Goal: Task Accomplishment & Management: Use online tool/utility

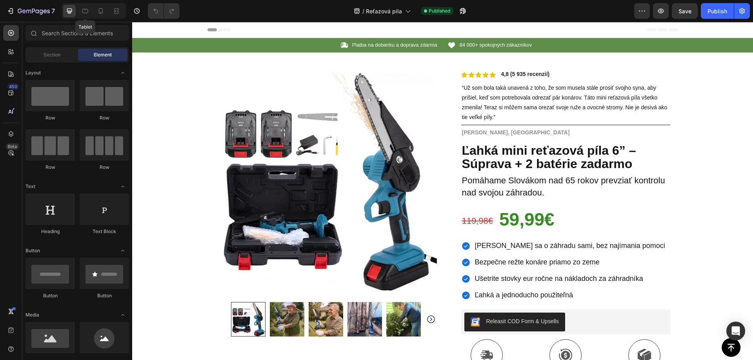
drag, startPoint x: 83, startPoint y: 10, endPoint x: 200, endPoint y: 17, distance: 117.1
click at [83, 10] on icon at bounding box center [85, 11] width 8 height 8
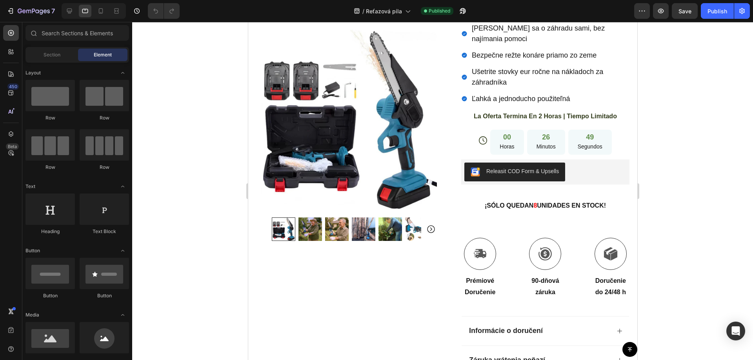
scroll to position [231, 0]
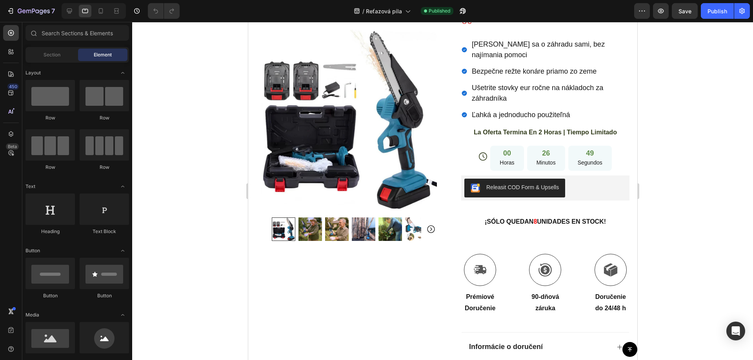
drag, startPoint x: 634, startPoint y: 46, endPoint x: 885, endPoint y: 100, distance: 256.8
click at [511, 132] on span "La Oferta Termina En 2 Horas | Tiempo Limitado" at bounding box center [544, 132] width 143 height 7
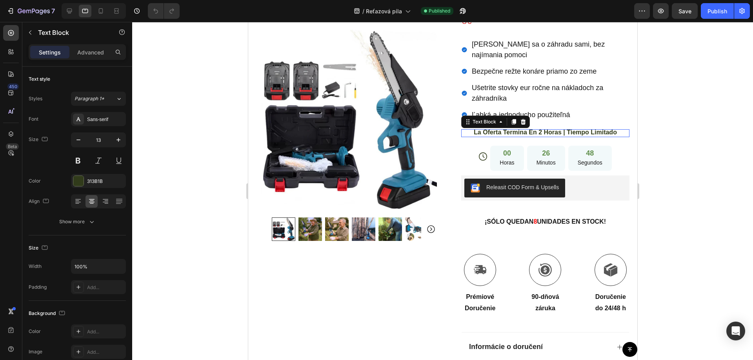
click at [511, 132] on span "La Oferta Termina En 2 Horas | Tiempo Limitado" at bounding box center [544, 132] width 143 height 7
click at [511, 135] on span "La Oferta Termina En 2 Horas | Tiempo Limitado" at bounding box center [544, 132] width 143 height 7
click at [511, 134] on span "La Oferta Termina En 2 Horas | Tiempo Limitado" at bounding box center [544, 132] width 143 height 7
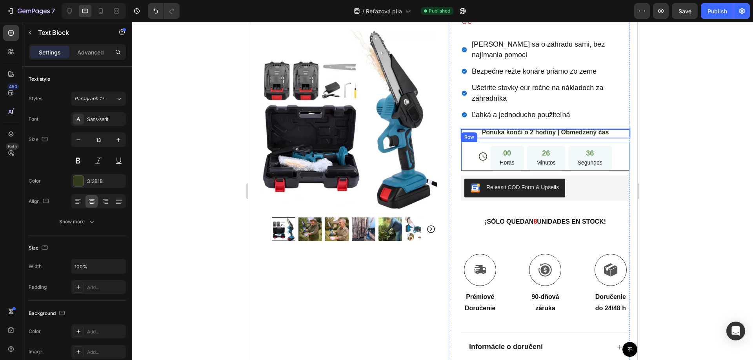
click at [461, 164] on div "Icon 00 Horas 26 Minutos 36 Segundos Countdown Timer Row" at bounding box center [545, 156] width 168 height 29
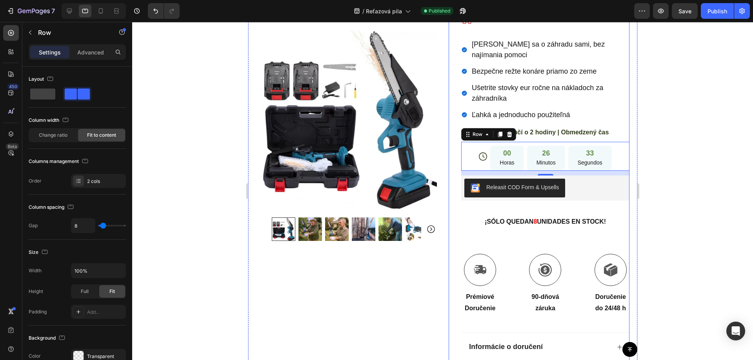
click at [452, 150] on div "Icon Icon Icon Icon Icon Icon List 4,8 (5 935 recenzií) Text Block Row “Už som …" at bounding box center [538, 142] width 181 height 605
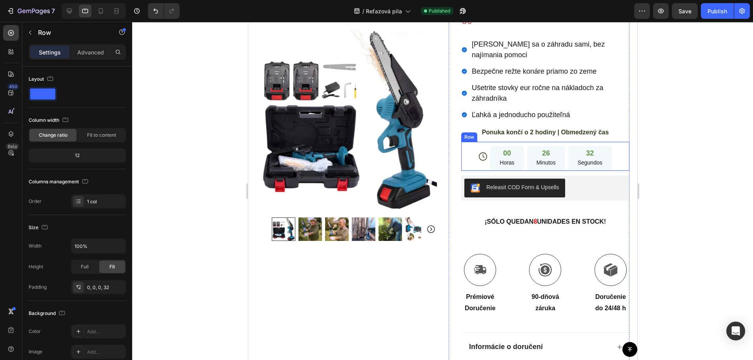
click at [471, 150] on div "Icon 00 Horas 26 Minutos 32 Segundos Countdown Timer Row" at bounding box center [545, 156] width 168 height 29
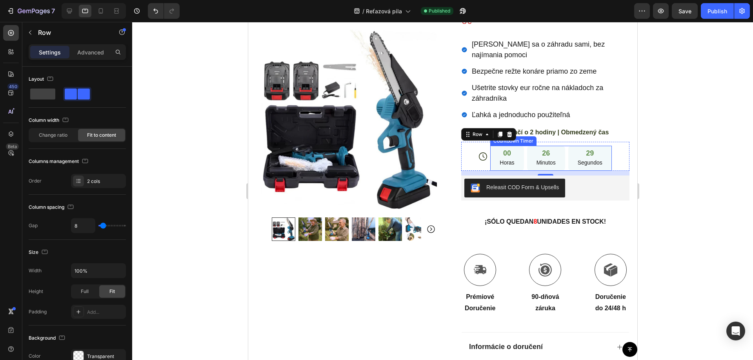
click at [517, 161] on div "00 Horas" at bounding box center [506, 158] width 33 height 25
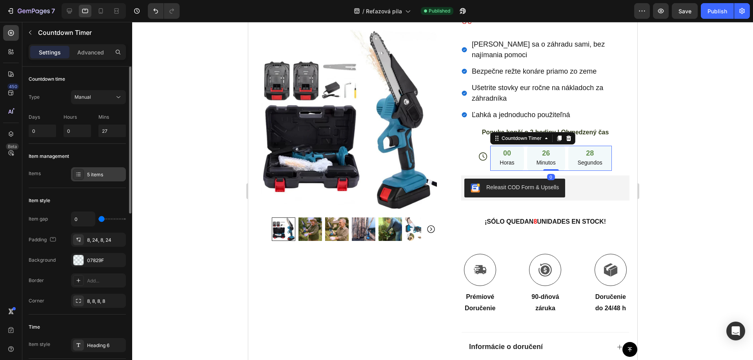
click at [92, 174] on div "5 items" at bounding box center [105, 174] width 37 height 7
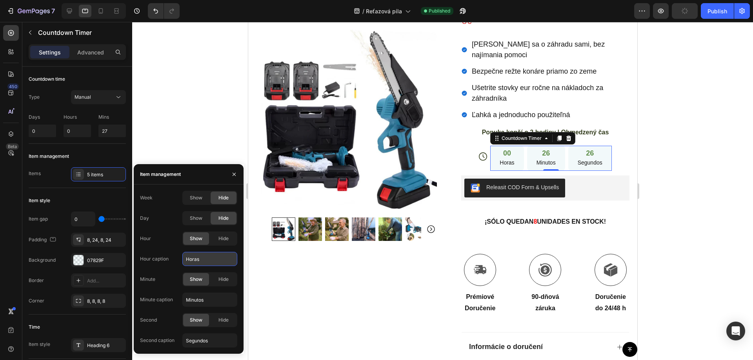
click at [194, 262] on input "Horas" at bounding box center [209, 259] width 55 height 14
paste input "diny"
type input "Hodiny"
click at [192, 302] on input "Minutos" at bounding box center [209, 300] width 55 height 14
paste input "úty"
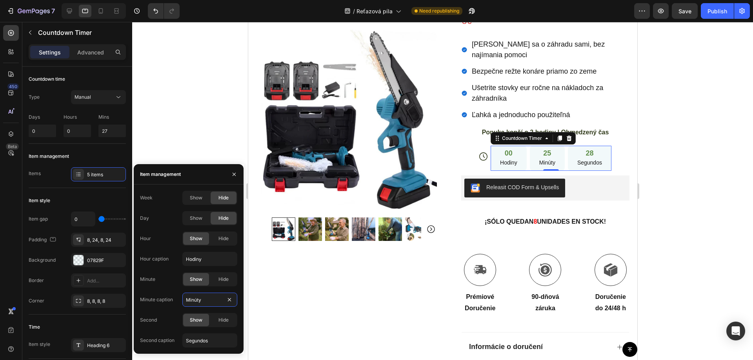
type input "Minúty"
click at [195, 339] on input "Segundos" at bounding box center [209, 341] width 55 height 14
paste input "kundy"
type input "Sekundy"
click at [667, 131] on div at bounding box center [442, 191] width 621 height 338
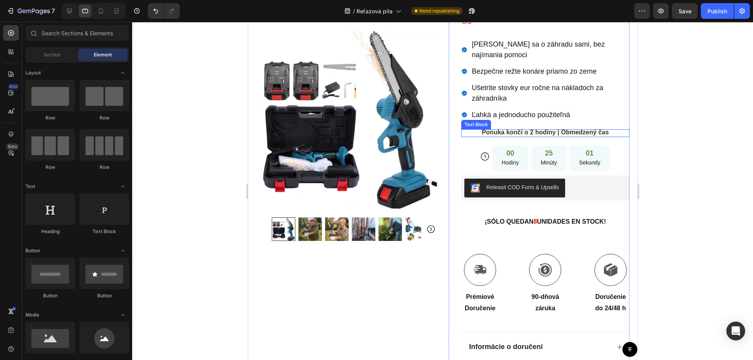
click at [571, 133] on span "Ponuka končí o 2 hodiny | Obmedzený čas" at bounding box center [545, 132] width 127 height 7
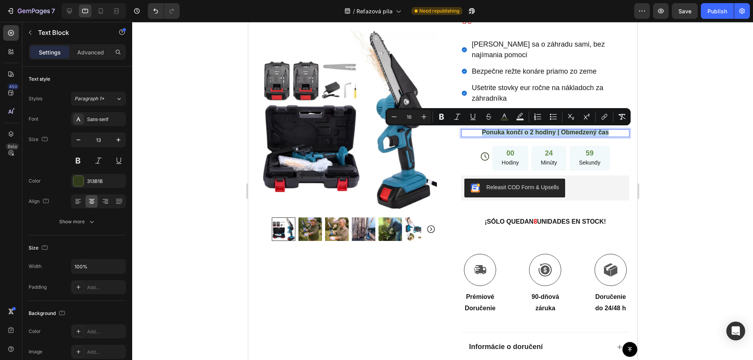
click at [566, 136] on div at bounding box center [566, 136] width 0 height 0
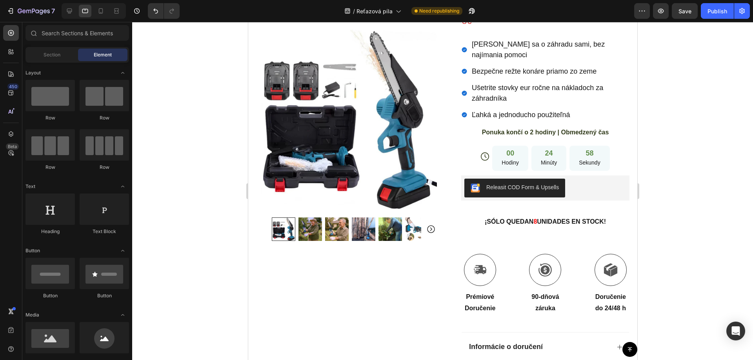
click at [681, 145] on div at bounding box center [442, 191] width 621 height 338
click at [680, 155] on div at bounding box center [442, 191] width 621 height 338
click at [673, 115] on div at bounding box center [442, 191] width 621 height 338
click at [674, 122] on div at bounding box center [442, 191] width 621 height 338
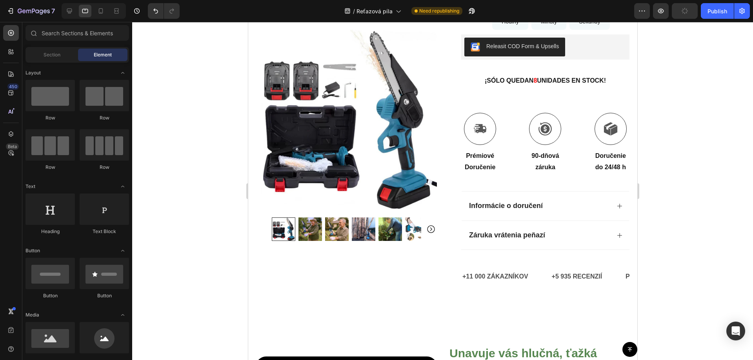
scroll to position [378, 0]
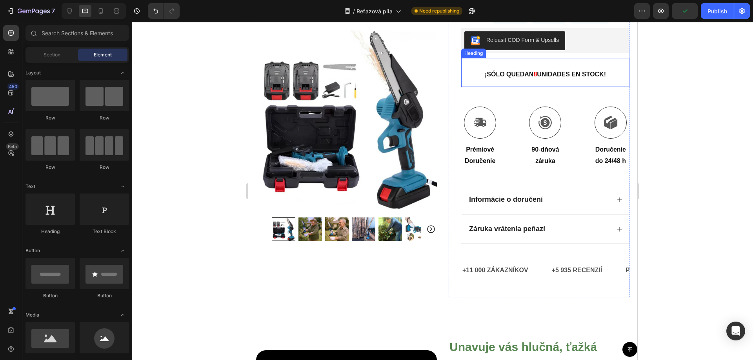
click at [494, 69] on h2 "¡SÓLO QUEDAN 8 UNIDADES EN STOCK!" at bounding box center [545, 72] width 168 height 29
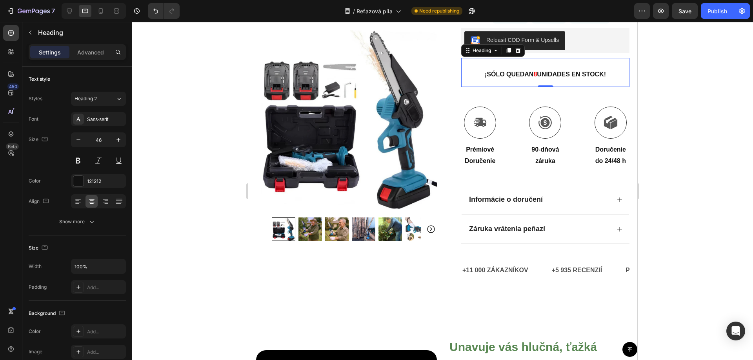
click at [536, 75] on strong "UNIDADES EN STOCK!" at bounding box center [570, 74] width 69 height 7
click at [533, 75] on strong "8" at bounding box center [535, 74] width 4 height 7
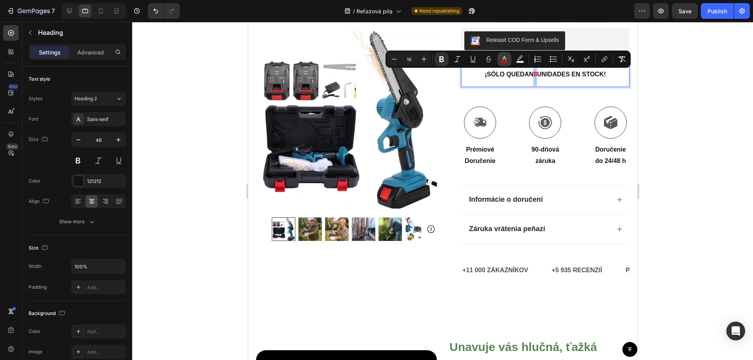
click at [503, 60] on icon "Editor contextual toolbar" at bounding box center [504, 59] width 8 height 8
type input "FF0000"
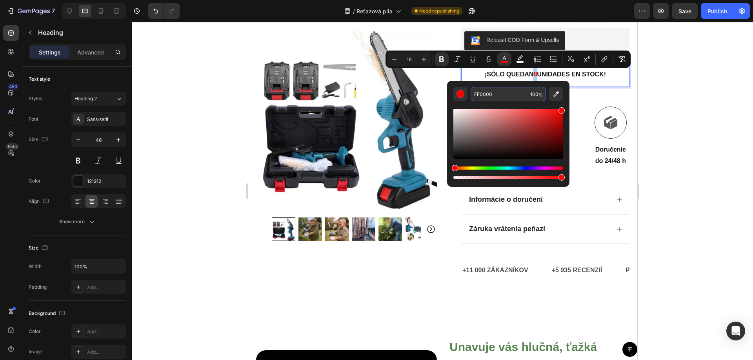
click at [483, 94] on input "FF0000" at bounding box center [499, 94] width 56 height 14
click at [666, 105] on div at bounding box center [442, 191] width 621 height 338
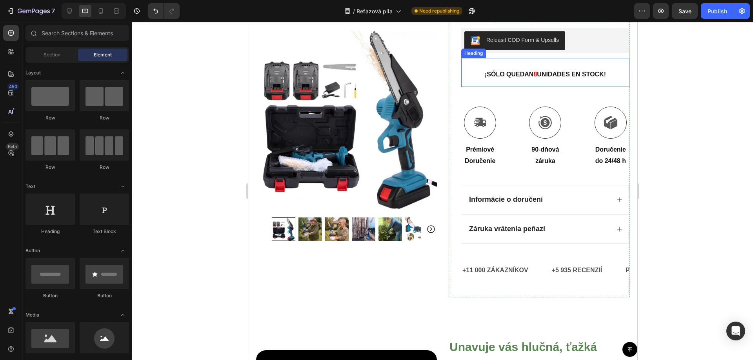
drag, startPoint x: 528, startPoint y: 76, endPoint x: 524, endPoint y: 75, distance: 4.2
click at [528, 76] on strong "¡SÓLO QUEDAN" at bounding box center [508, 74] width 49 height 7
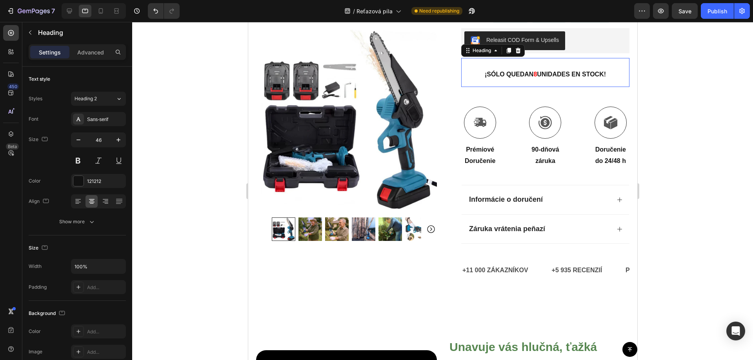
click at [523, 75] on strong "¡SÓLO QUEDAN" at bounding box center [508, 74] width 49 height 7
click at [535, 75] on strong "OSTÁVA UŽ LEN 8 KUSOV NA SKLADE!" at bounding box center [544, 74] width 119 height 7
click at [534, 74] on strong "OSTÁVA UŽ LEN 8 KUSOV NA SKLADE!" at bounding box center [544, 74] width 119 height 7
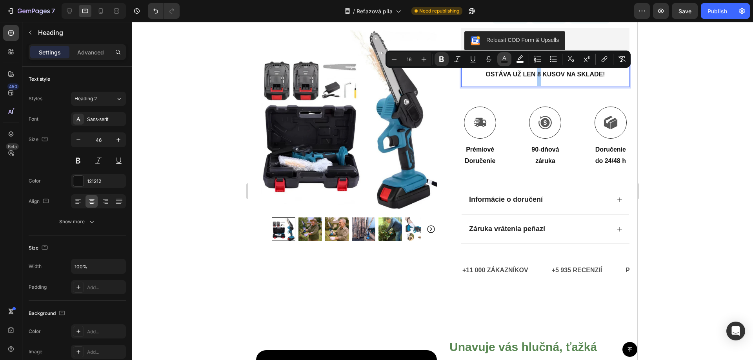
click at [503, 59] on icon "Editor contextual toolbar" at bounding box center [504, 59] width 8 height 8
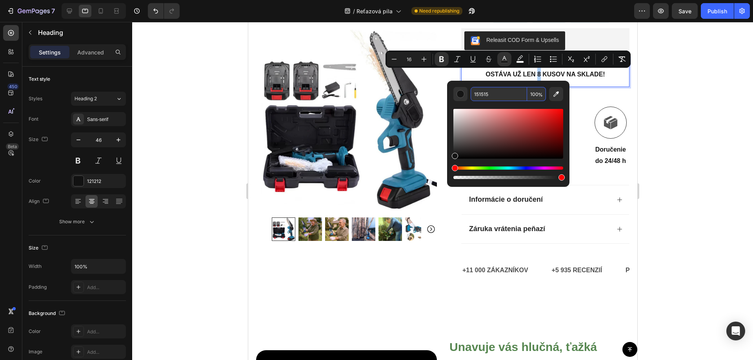
click at [484, 98] on input "151515" at bounding box center [499, 94] width 56 height 14
paste input "FF0000"
type input "FF0000"
click at [698, 126] on div at bounding box center [442, 191] width 621 height 338
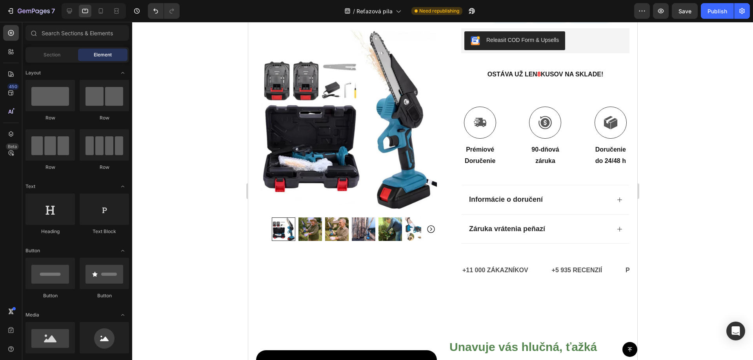
click at [705, 192] on div at bounding box center [442, 191] width 621 height 338
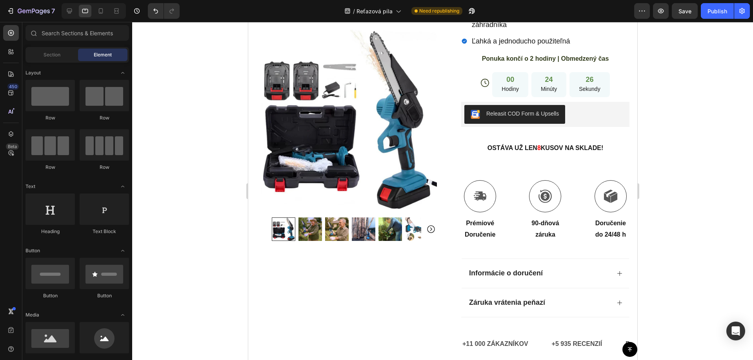
scroll to position [285, 0]
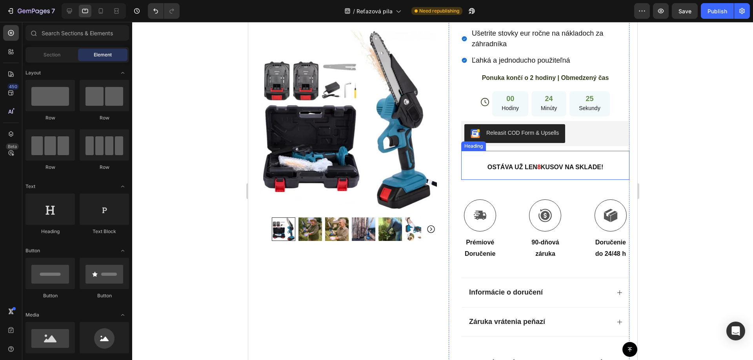
click at [518, 168] on strong "OSTÁVA UŽ LEN" at bounding box center [512, 167] width 50 height 7
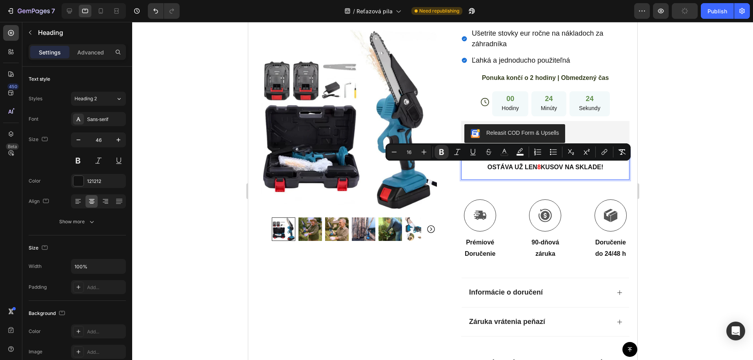
click at [513, 171] on div at bounding box center [513, 171] width 0 height 0
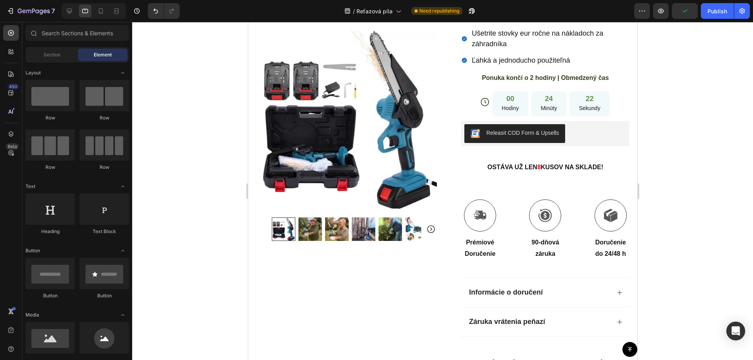
click at [697, 147] on div at bounding box center [442, 191] width 621 height 338
click at [691, 124] on div at bounding box center [442, 191] width 621 height 338
click at [687, 128] on div at bounding box center [442, 191] width 621 height 338
drag, startPoint x: 395, startPoint y: 75, endPoint x: 266, endPoint y: 87, distance: 130.0
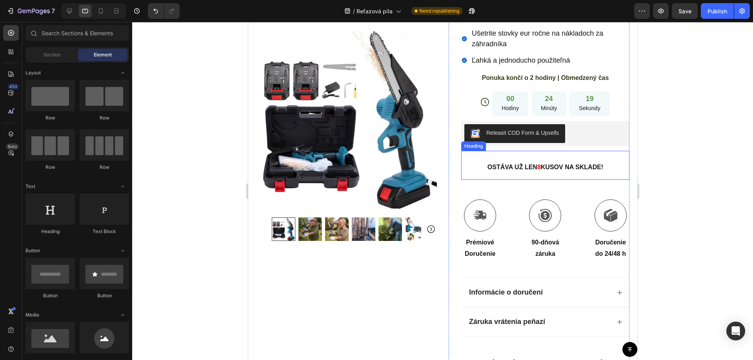
click at [530, 165] on strong "OSTÁVA UŽ LEN" at bounding box center [512, 167] width 50 height 7
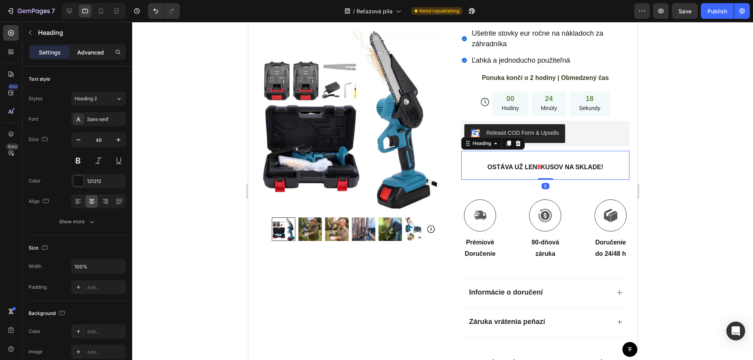
drag, startPoint x: 89, startPoint y: 54, endPoint x: 168, endPoint y: 38, distance: 80.4
click at [89, 54] on p "Advanced" at bounding box center [90, 52] width 27 height 8
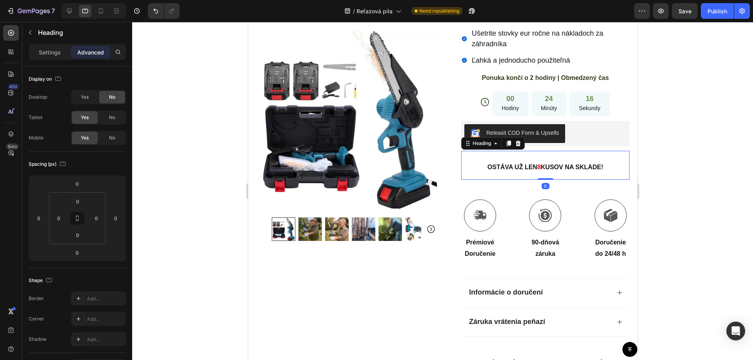
click at [667, 51] on div at bounding box center [442, 191] width 621 height 338
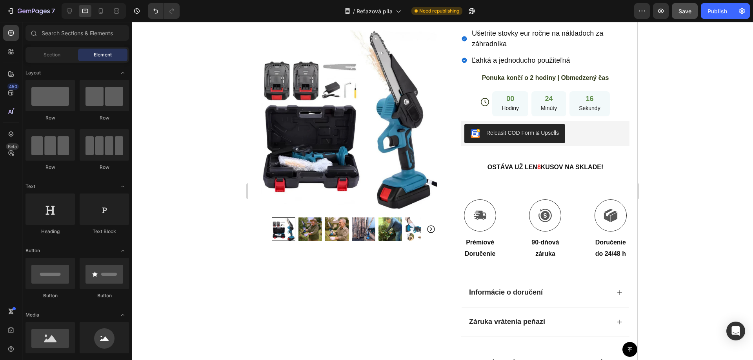
click at [679, 14] on span "Save" at bounding box center [684, 11] width 13 height 7
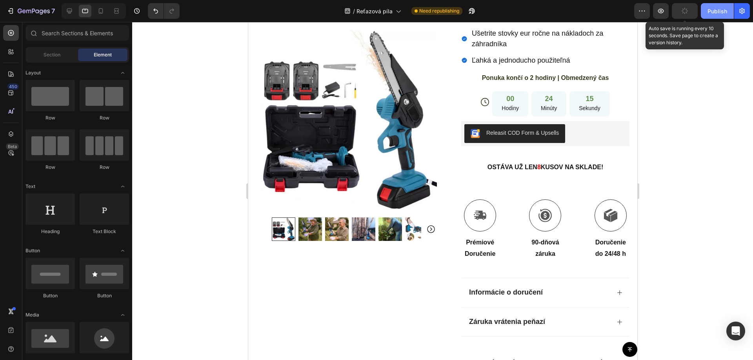
click at [710, 11] on div "Publish" at bounding box center [717, 11] width 20 height 8
